Goal: Find specific page/section: Find specific page/section

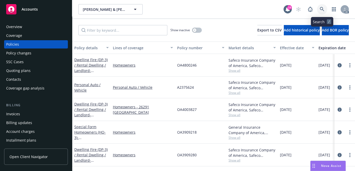
click at [317, 9] on link at bounding box center [322, 9] width 10 height 10
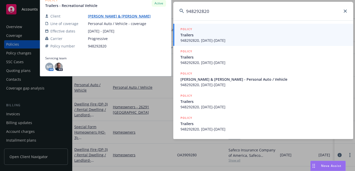
type input "948292820"
click at [204, 34] on span "Trailers" at bounding box center [264, 34] width 167 height 5
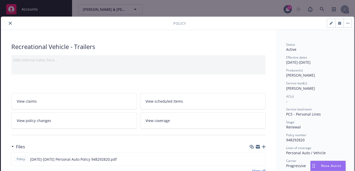
click at [12, 24] on button "close" at bounding box center [10, 23] width 6 height 6
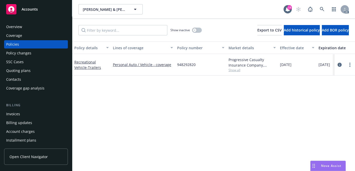
click at [18, 29] on div "Overview" at bounding box center [14, 27] width 16 height 8
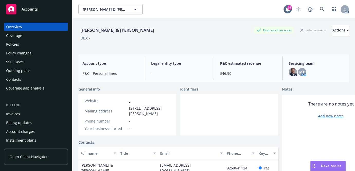
click at [303, 74] on div "MT AM" at bounding box center [302, 72] width 8 height 8
click at [299, 72] on span "MT" at bounding box center [301, 71] width 5 height 5
